Goal: Navigation & Orientation: Find specific page/section

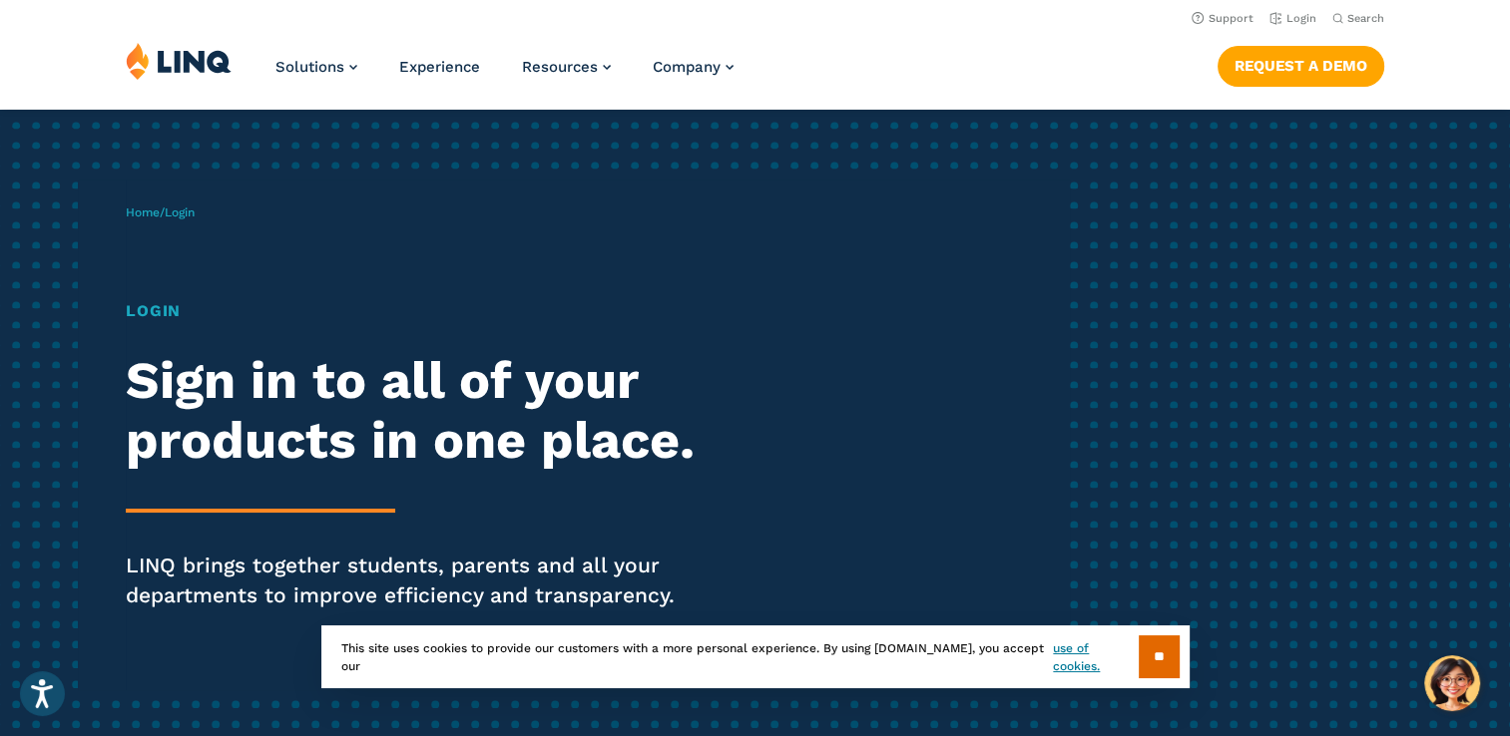
click at [195, 215] on span "Login" at bounding box center [180, 213] width 30 height 14
click at [1163, 661] on input "**" at bounding box center [1159, 657] width 41 height 43
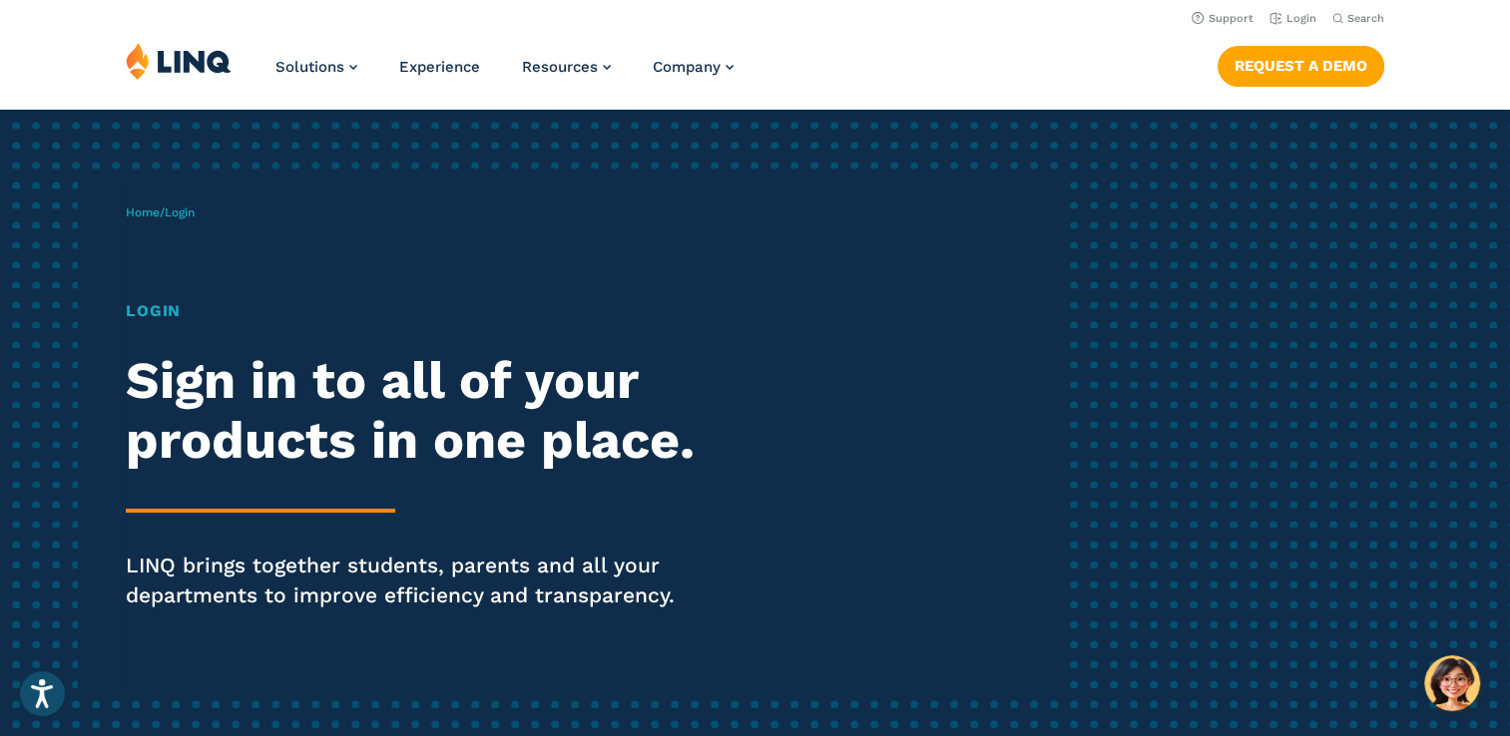
click at [160, 311] on h1 "Login" at bounding box center [417, 311] width 582 height 24
click at [192, 216] on span "Login" at bounding box center [180, 213] width 30 height 14
click at [1297, 22] on link "Login" at bounding box center [1292, 18] width 47 height 13
click at [956, 63] on div "Solutions Nutrition Overview NEW School Nutrition Suite School Nutrition State …" at bounding box center [755, 75] width 1510 height 66
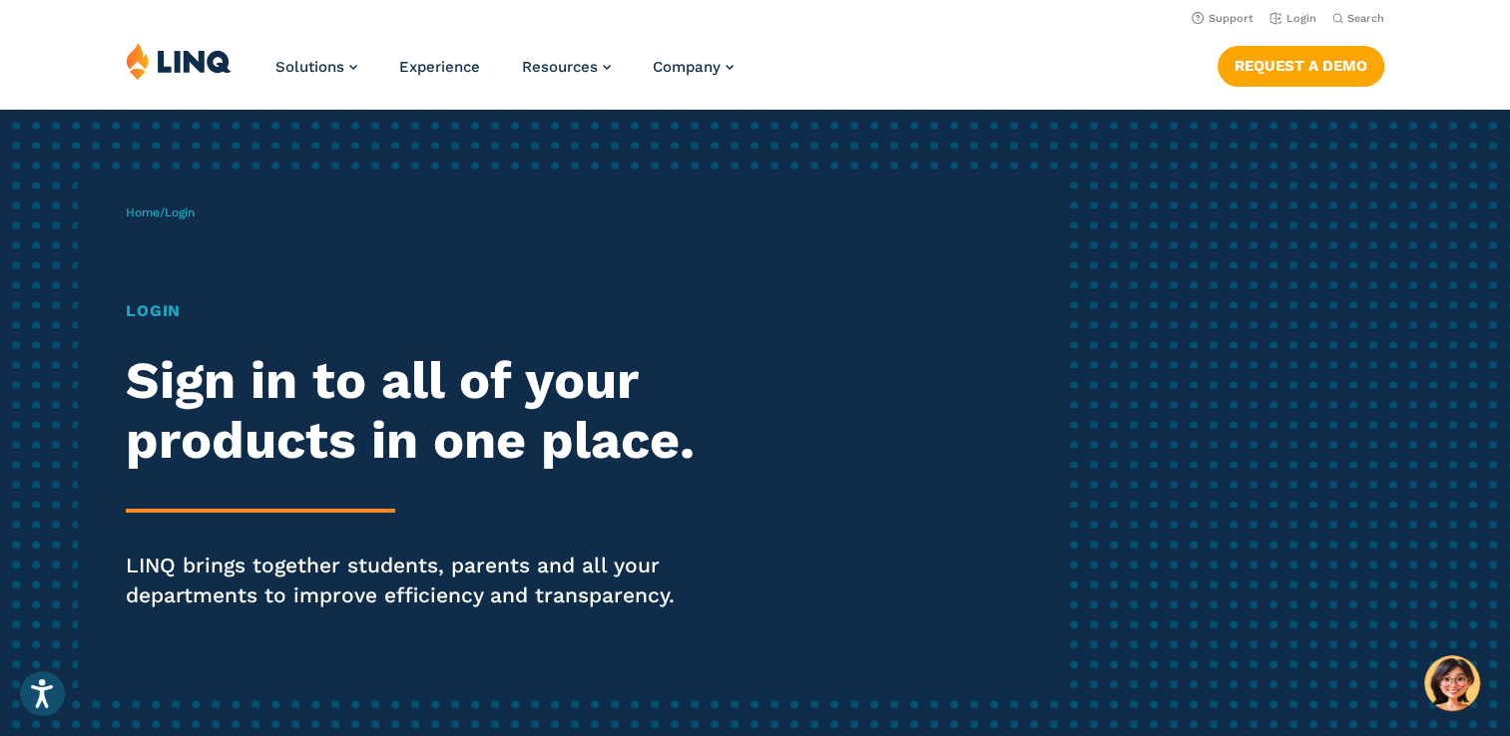
click at [156, 315] on h1 "Login" at bounding box center [417, 311] width 582 height 24
click at [159, 311] on h1 "Login" at bounding box center [417, 311] width 582 height 24
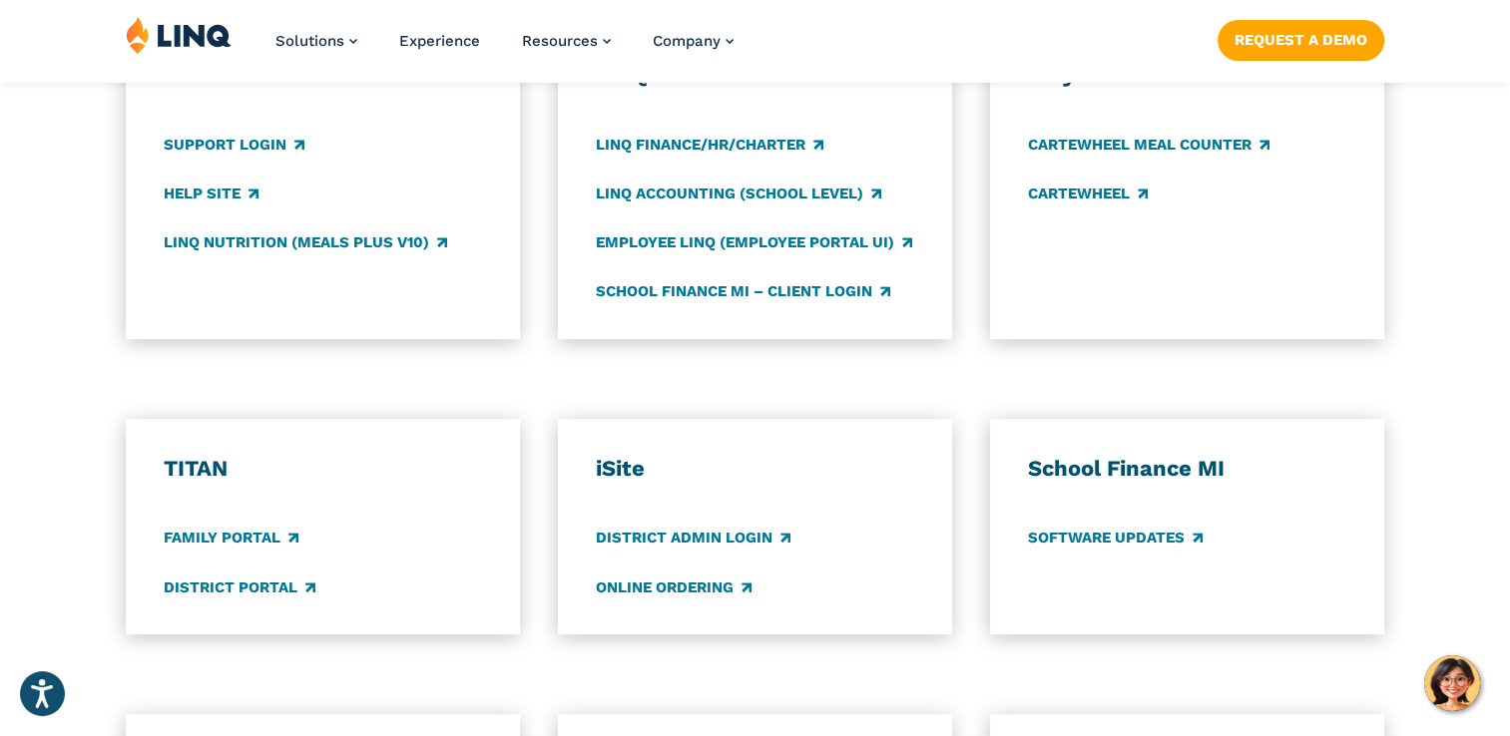
scroll to position [1197, 0]
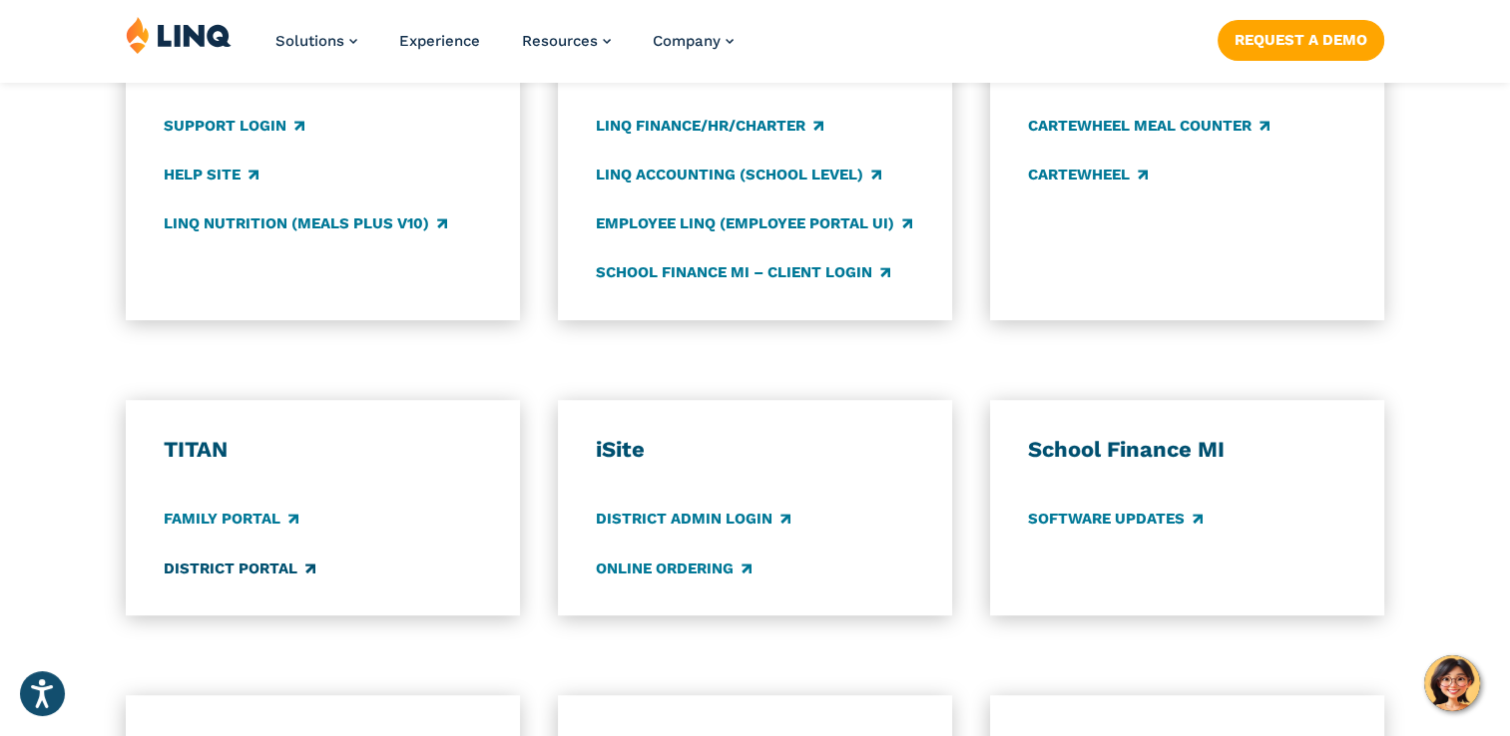
click at [237, 566] on link "District Portal" at bounding box center [240, 569] width 152 height 22
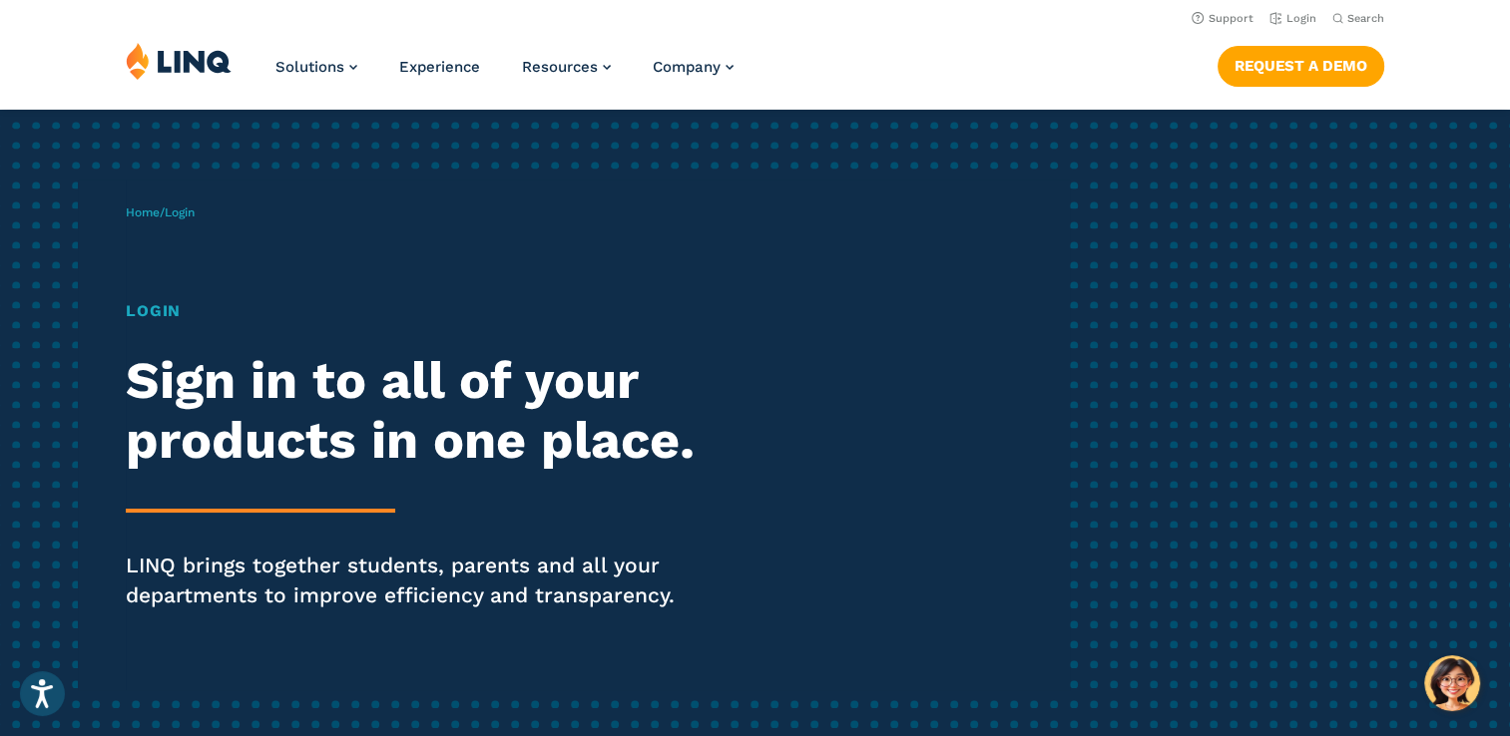
click at [148, 311] on h1 "Login" at bounding box center [417, 311] width 582 height 24
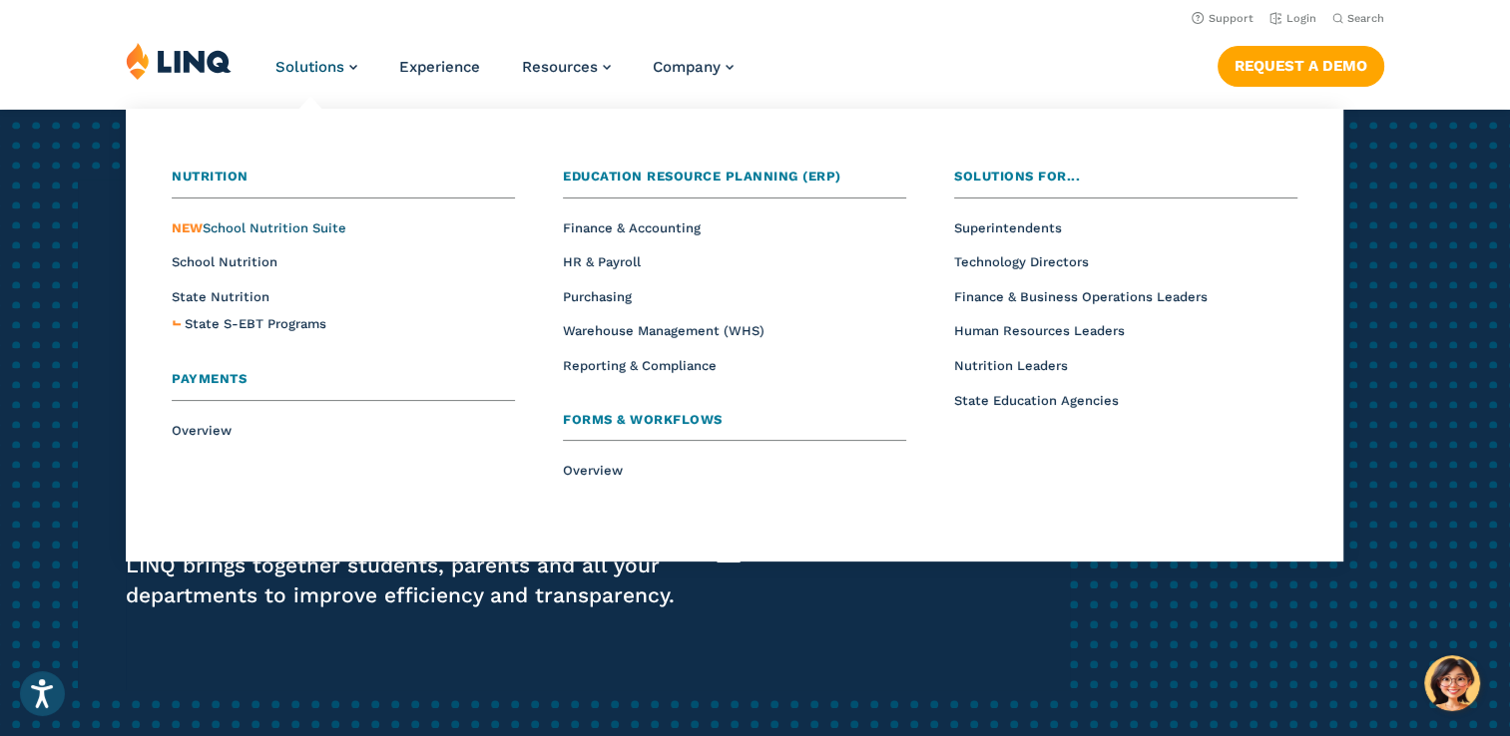
click at [303, 226] on span "NEW School Nutrition Suite" at bounding box center [259, 228] width 175 height 15
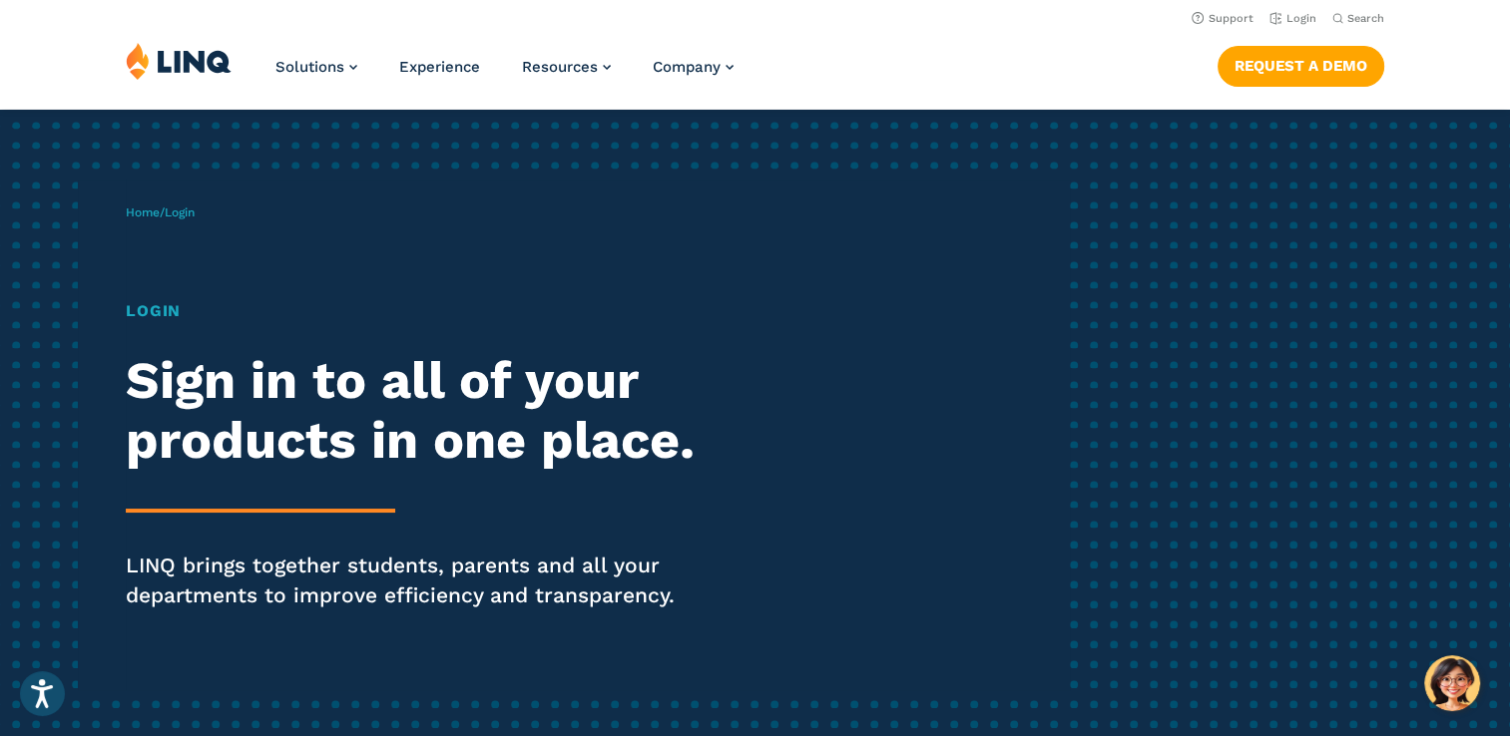
click at [189, 214] on span "Login" at bounding box center [180, 213] width 30 height 14
drag, startPoint x: 189, startPoint y: 214, endPoint x: 213, endPoint y: 218, distance: 24.3
click at [195, 216] on span "Login" at bounding box center [180, 213] width 30 height 14
click at [327, 217] on div "Home / Login Login Sign in to all of your products in one place. LINQ brings to…" at bounding box center [597, 435] width 943 height 511
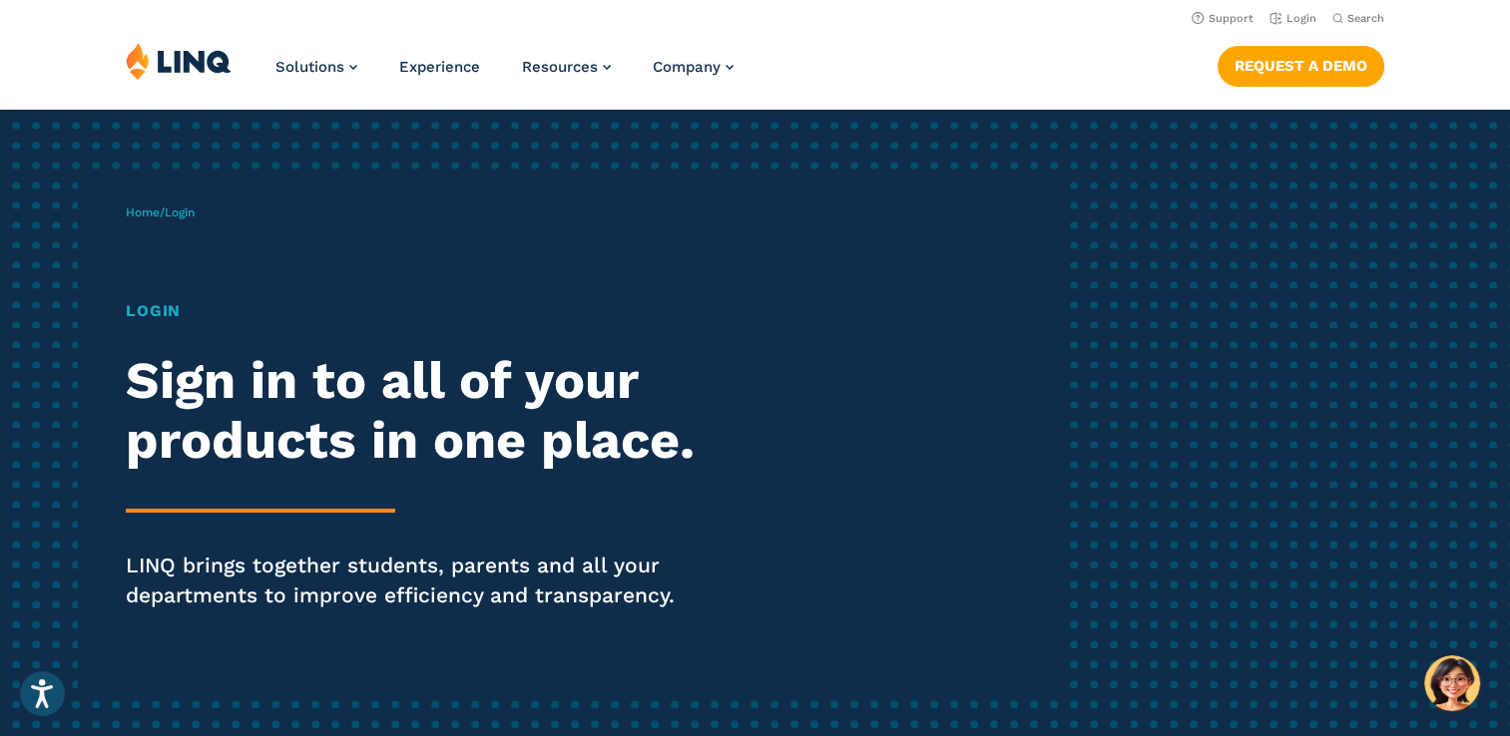
scroll to position [644, 0]
